Goal: Check status: Check status

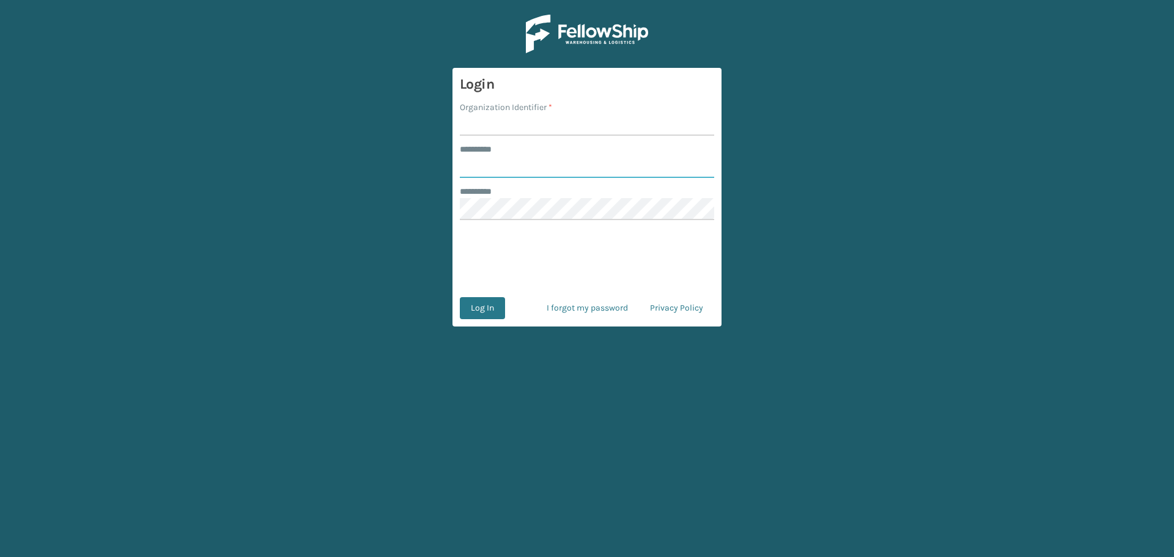
type input "********"
click at [561, 119] on input "Organization Identifier *" at bounding box center [587, 125] width 254 height 22
type input "MilliardLV"
click at [491, 308] on button "Log In" at bounding box center [482, 308] width 45 height 22
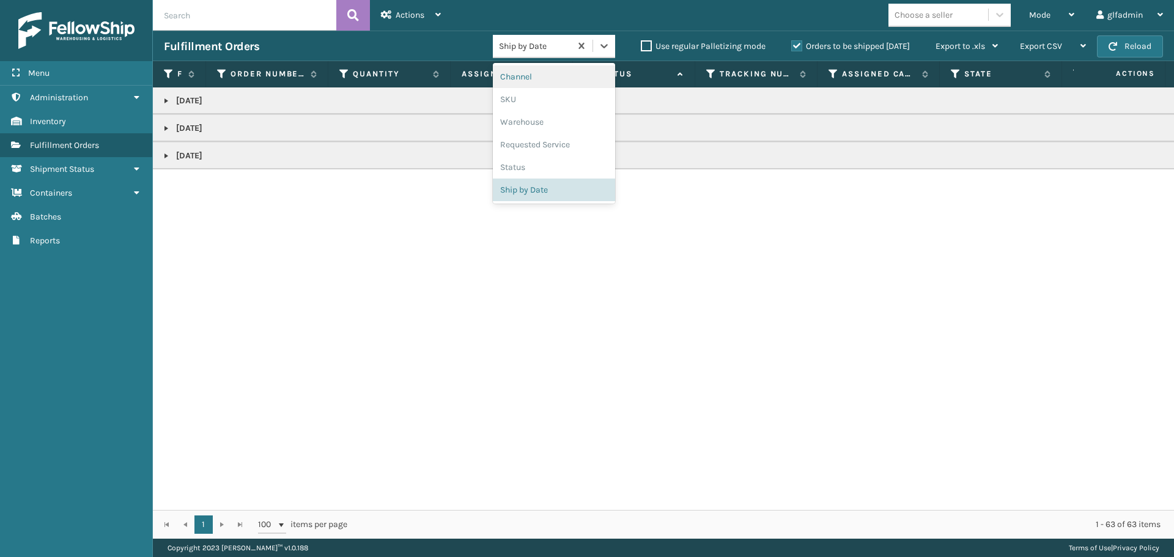
click at [561, 53] on div "Ship by Date" at bounding box center [532, 46] width 78 height 20
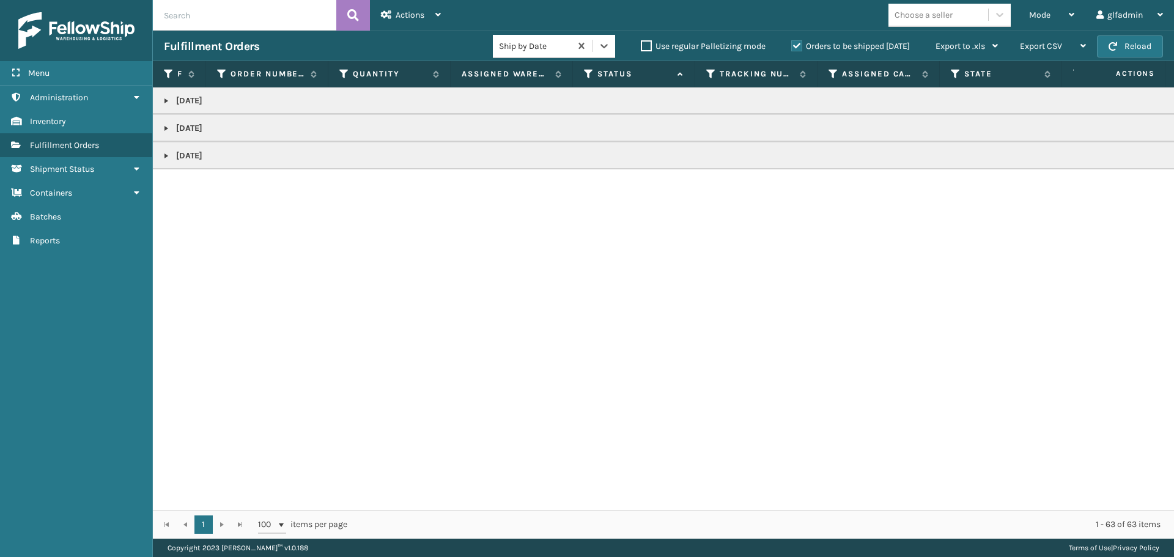
click at [561, 53] on div "Ship by Date" at bounding box center [532, 46] width 78 height 20
click at [352, 109] on td "[DATE]" at bounding box center [759, 100] width 1212 height 27
click at [171, 108] on td "[DATE]" at bounding box center [759, 100] width 1212 height 27
click at [167, 103] on link at bounding box center [166, 101] width 10 height 10
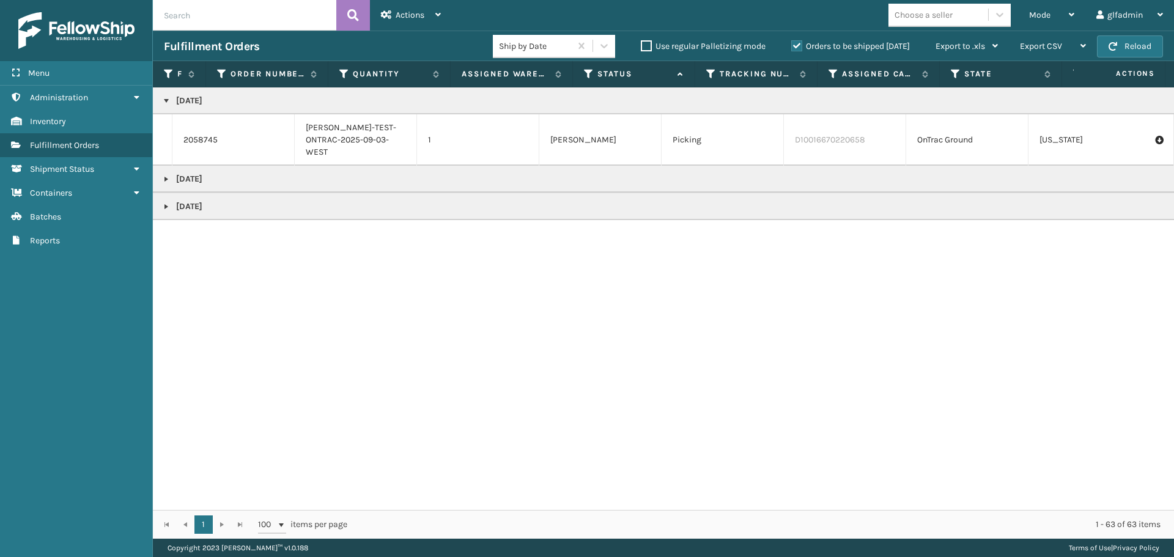
click at [160, 167] on td "[DATE]" at bounding box center [759, 179] width 1212 height 27
click at [161, 169] on td "[DATE]" at bounding box center [759, 179] width 1212 height 27
click at [164, 174] on link at bounding box center [166, 179] width 10 height 10
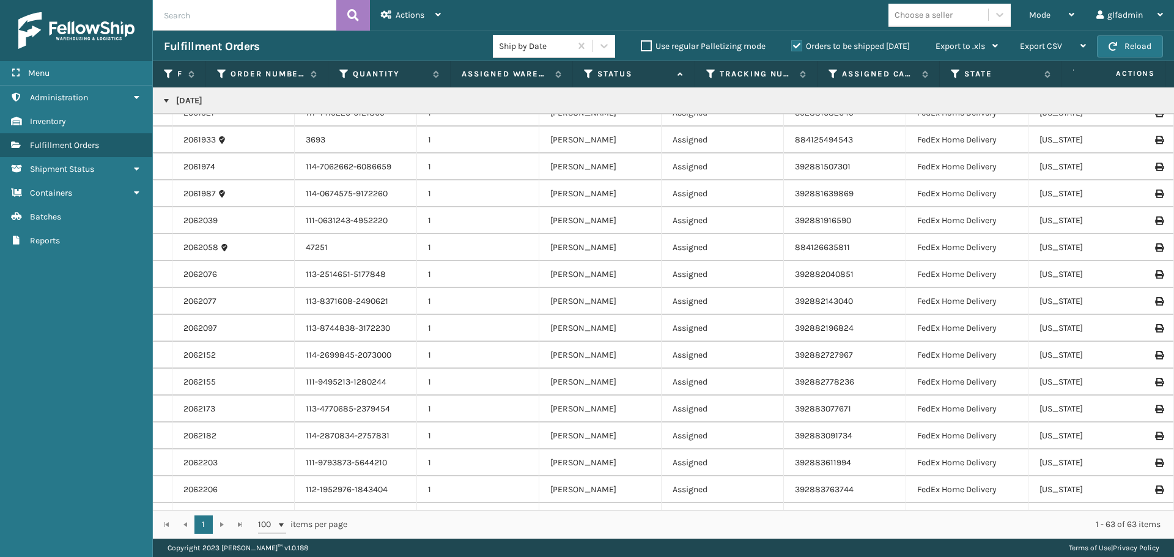
scroll to position [1348, 0]
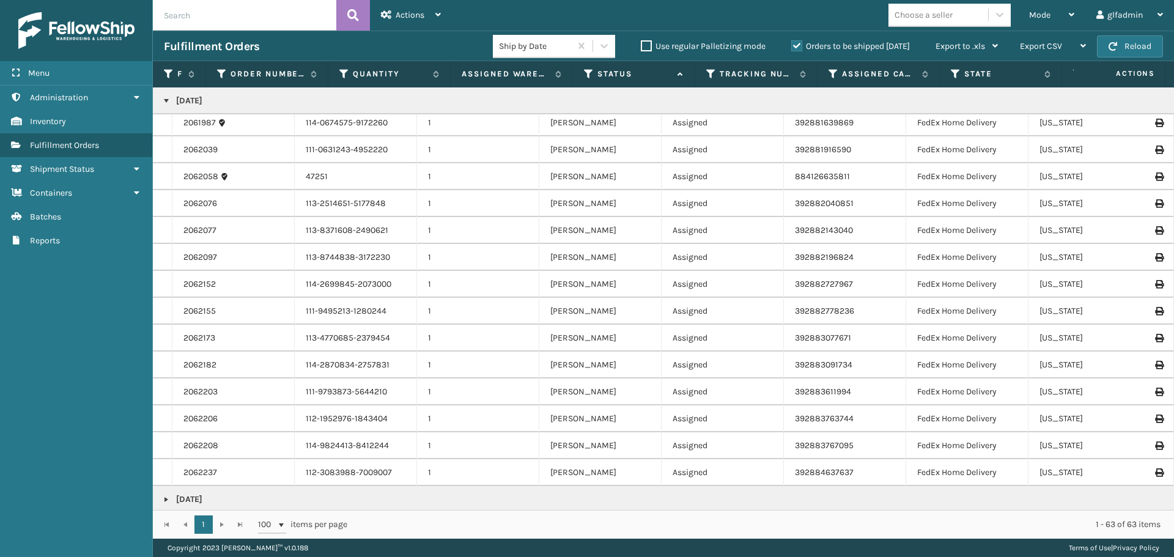
click at [169, 495] on link at bounding box center [166, 500] width 10 height 10
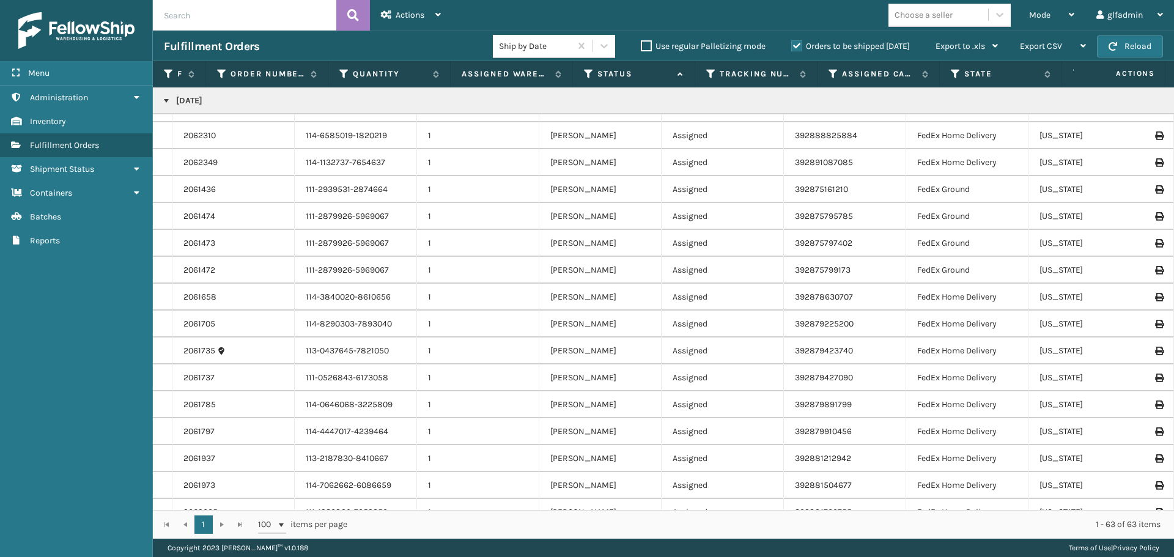
scroll to position [0, 0]
